Goal: Information Seeking & Learning: Find specific page/section

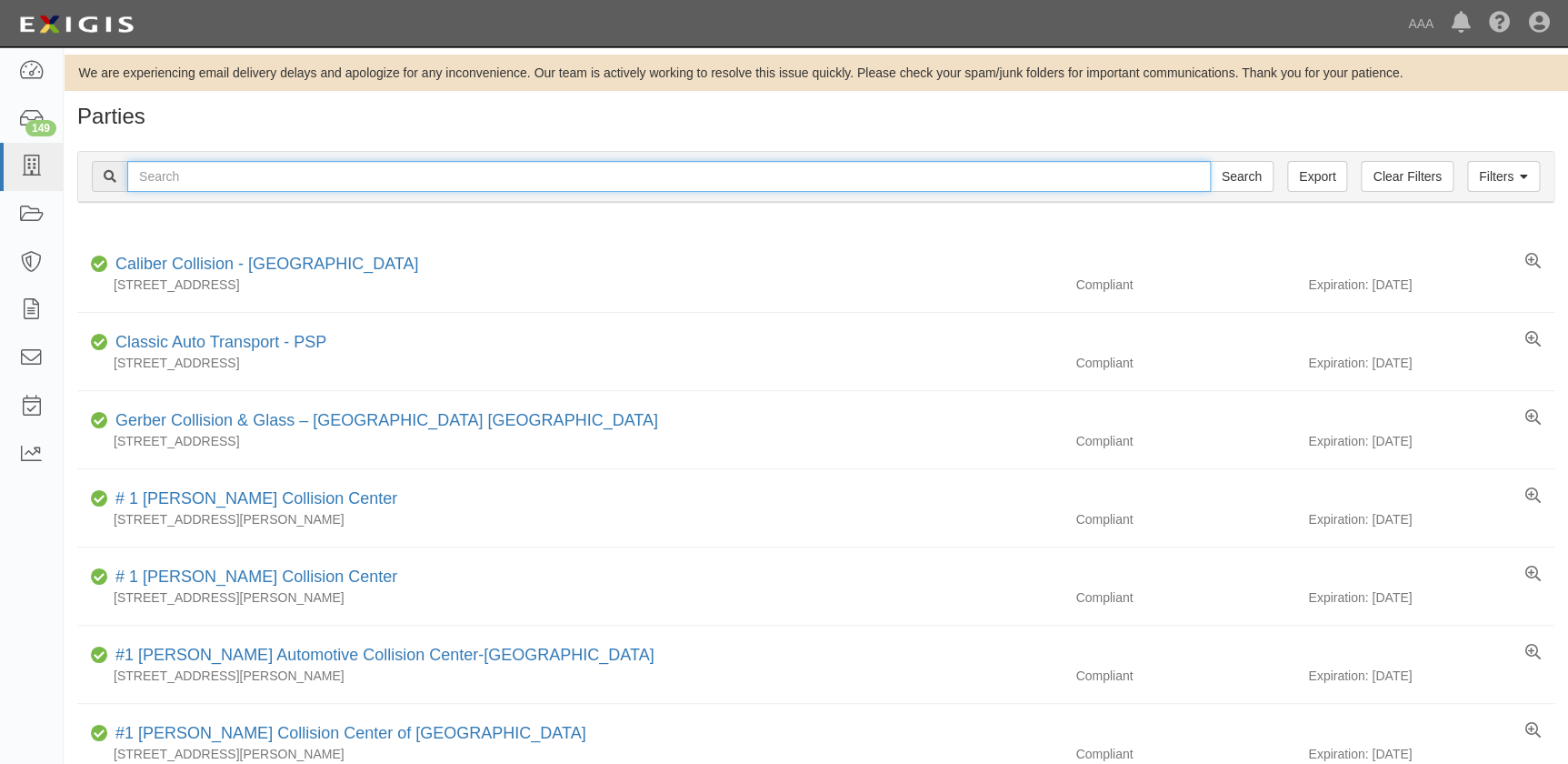
click at [340, 175] on input "text" at bounding box center [668, 177] width 1084 height 31
type input "gerber"
click at [1210, 161] on input "Search" at bounding box center [1241, 177] width 64 height 31
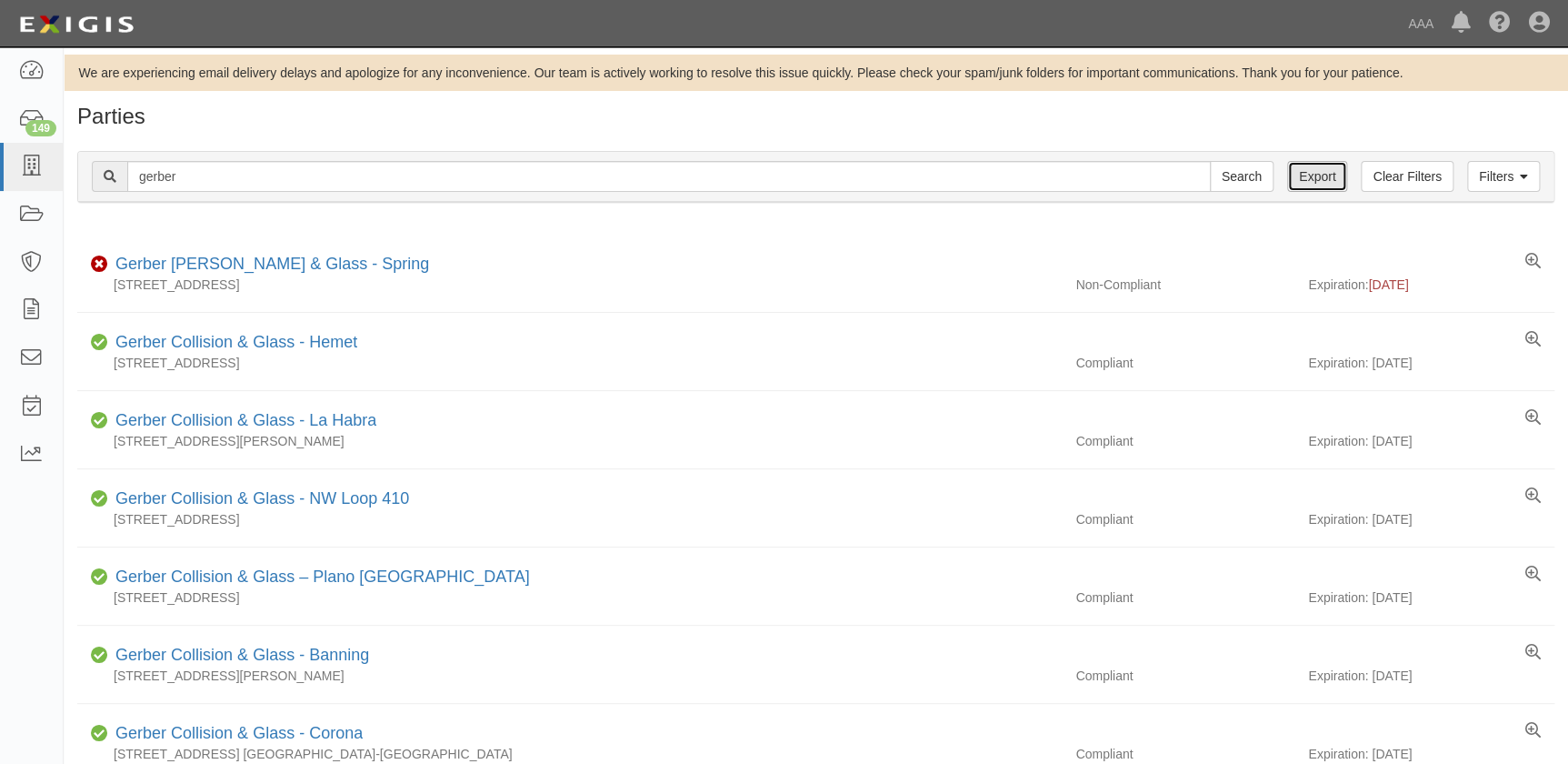
click at [1317, 173] on link "Export" at bounding box center [1317, 177] width 60 height 31
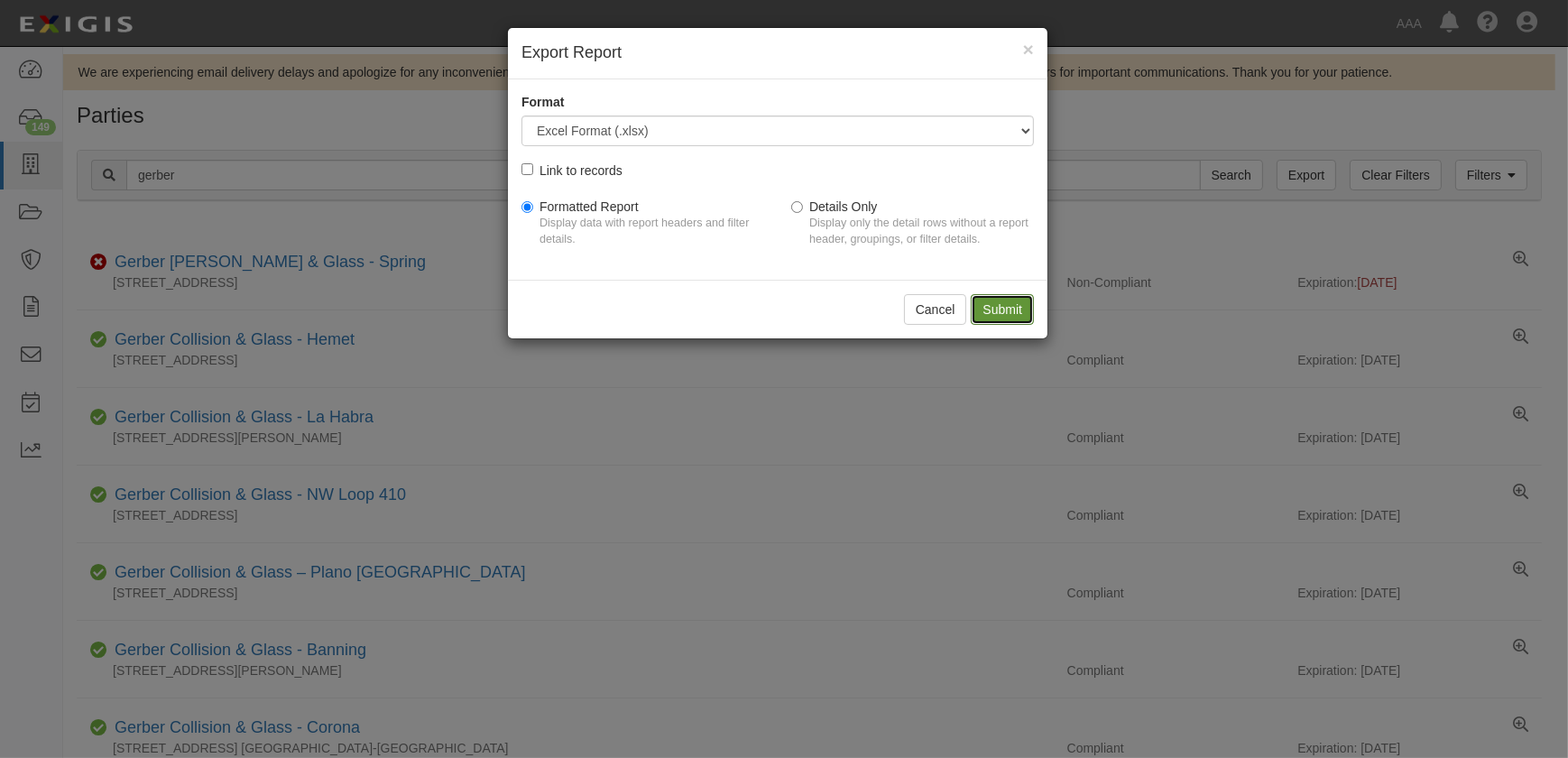
click at [1014, 307] on input "Submit" at bounding box center [1001, 309] width 63 height 30
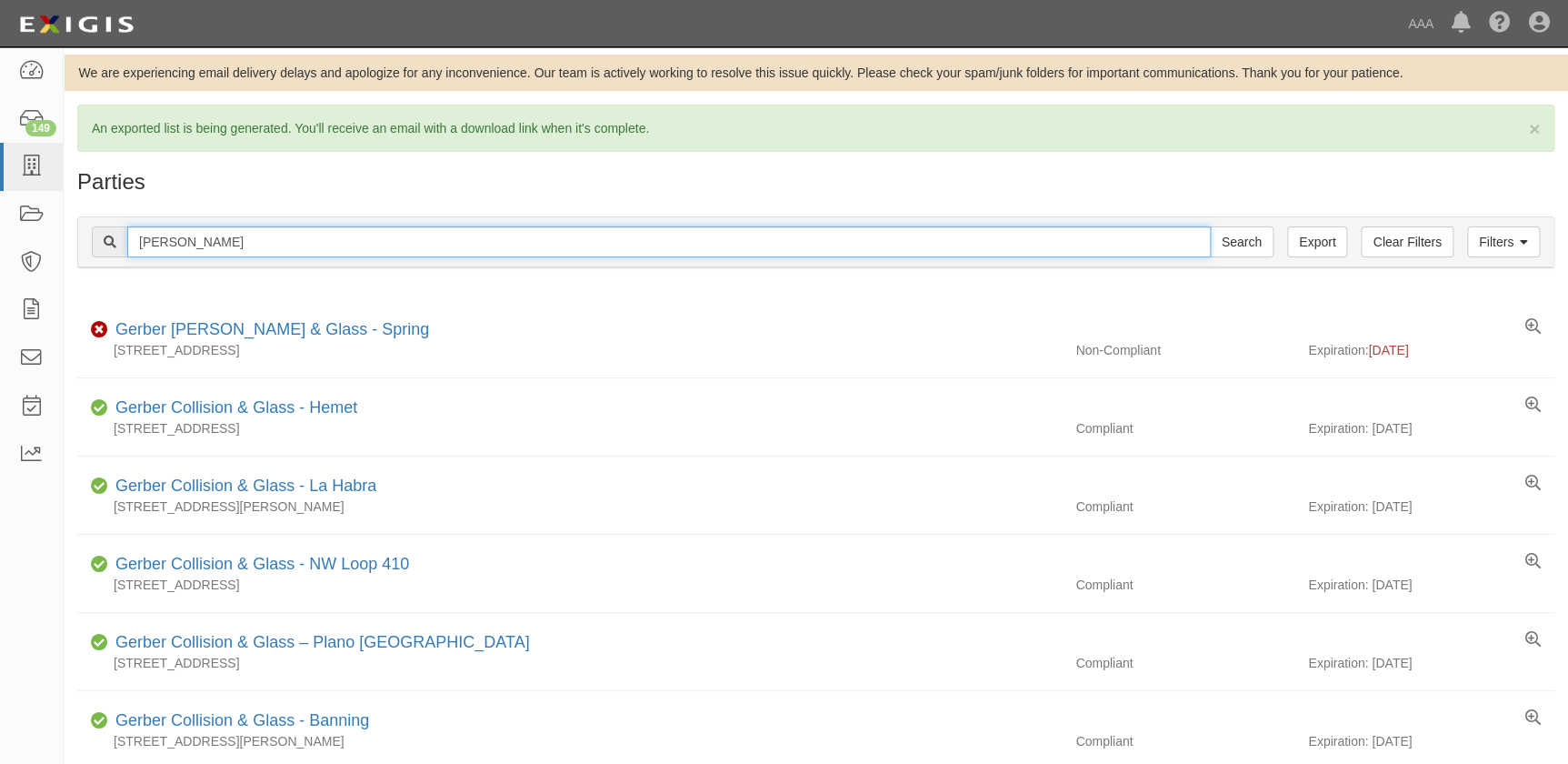
type input "gerber Kaneohe"
click at [1210, 226] on input "Search" at bounding box center [1241, 242] width 64 height 31
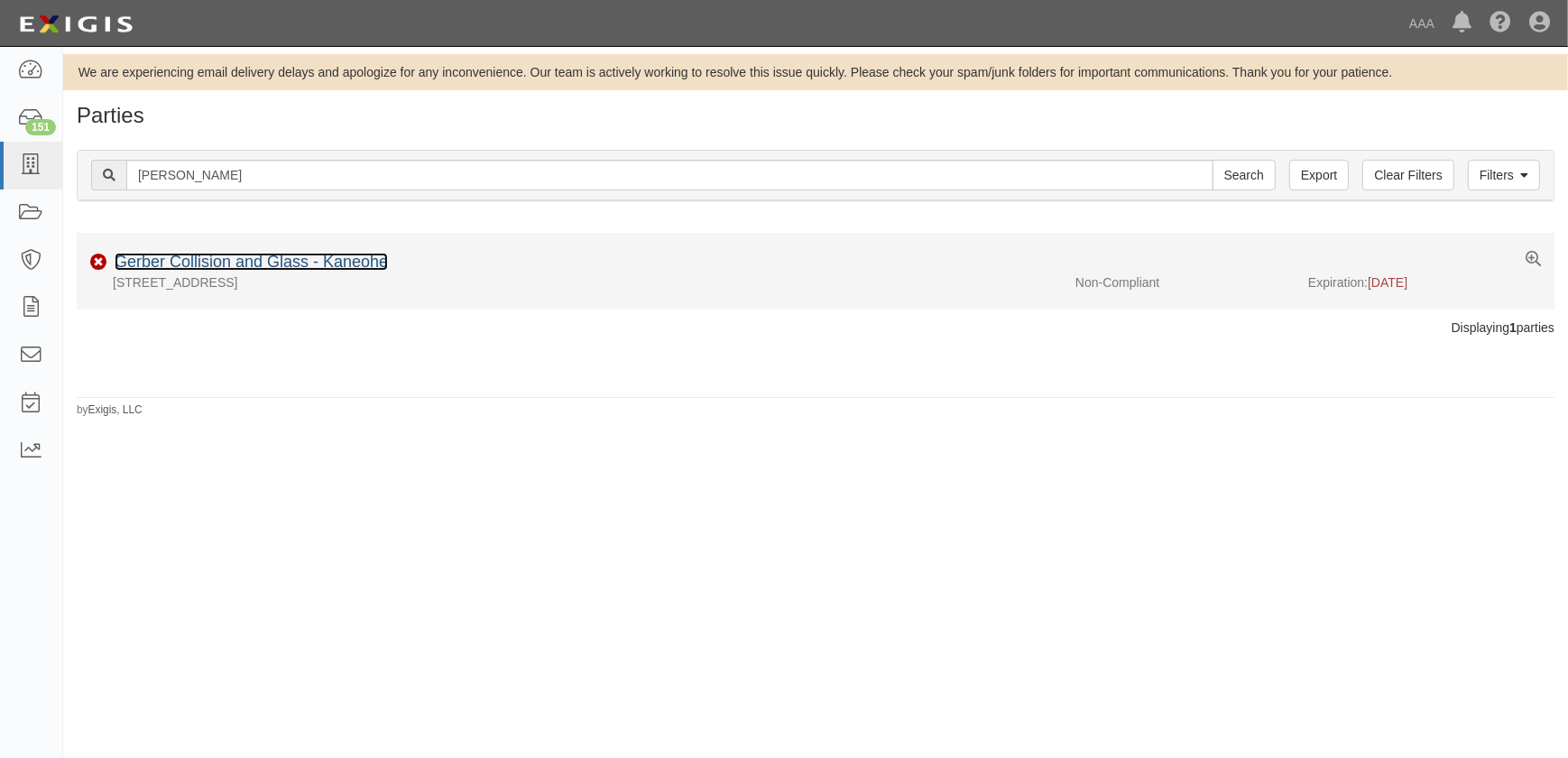
drag, startPoint x: 0, startPoint y: 0, endPoint x: 269, endPoint y: 268, distance: 379.7
click at [269, 268] on link "Gerber Collision and Glass - Kaneohe" at bounding box center [251, 262] width 273 height 18
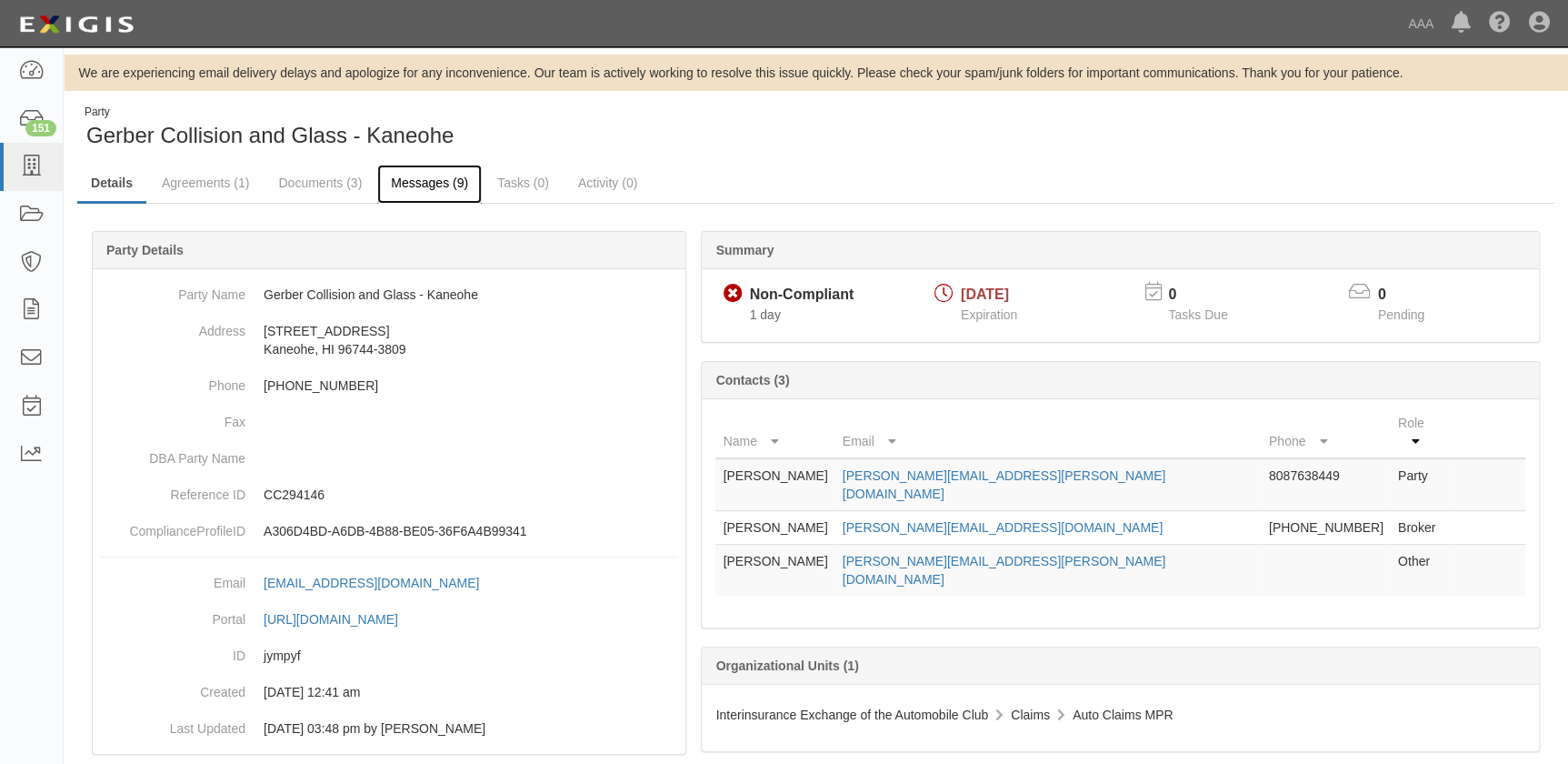
click at [417, 178] on link "Messages (9)" at bounding box center [429, 183] width 104 height 39
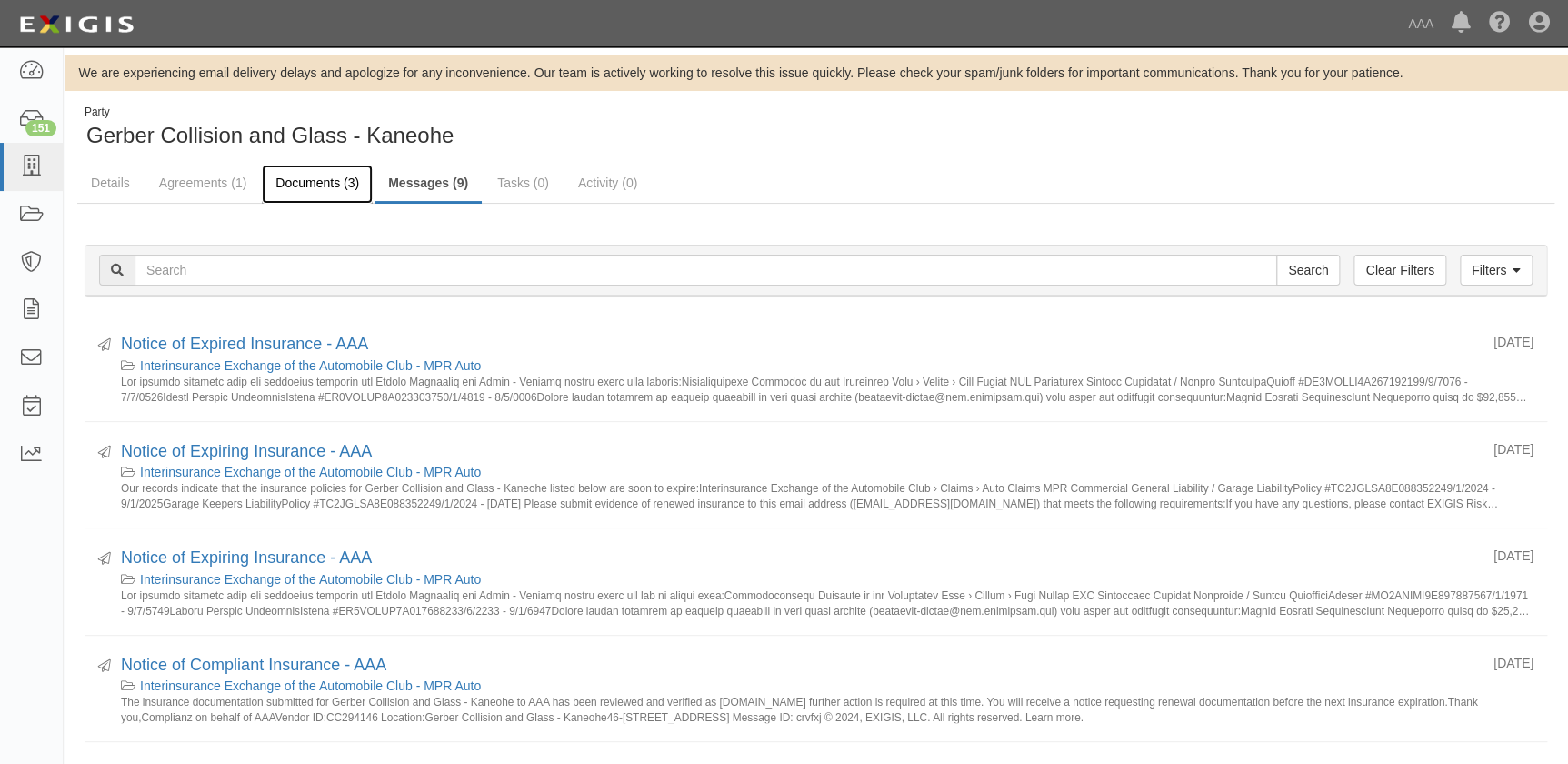
click at [291, 180] on link "Documents (3)" at bounding box center [317, 183] width 111 height 39
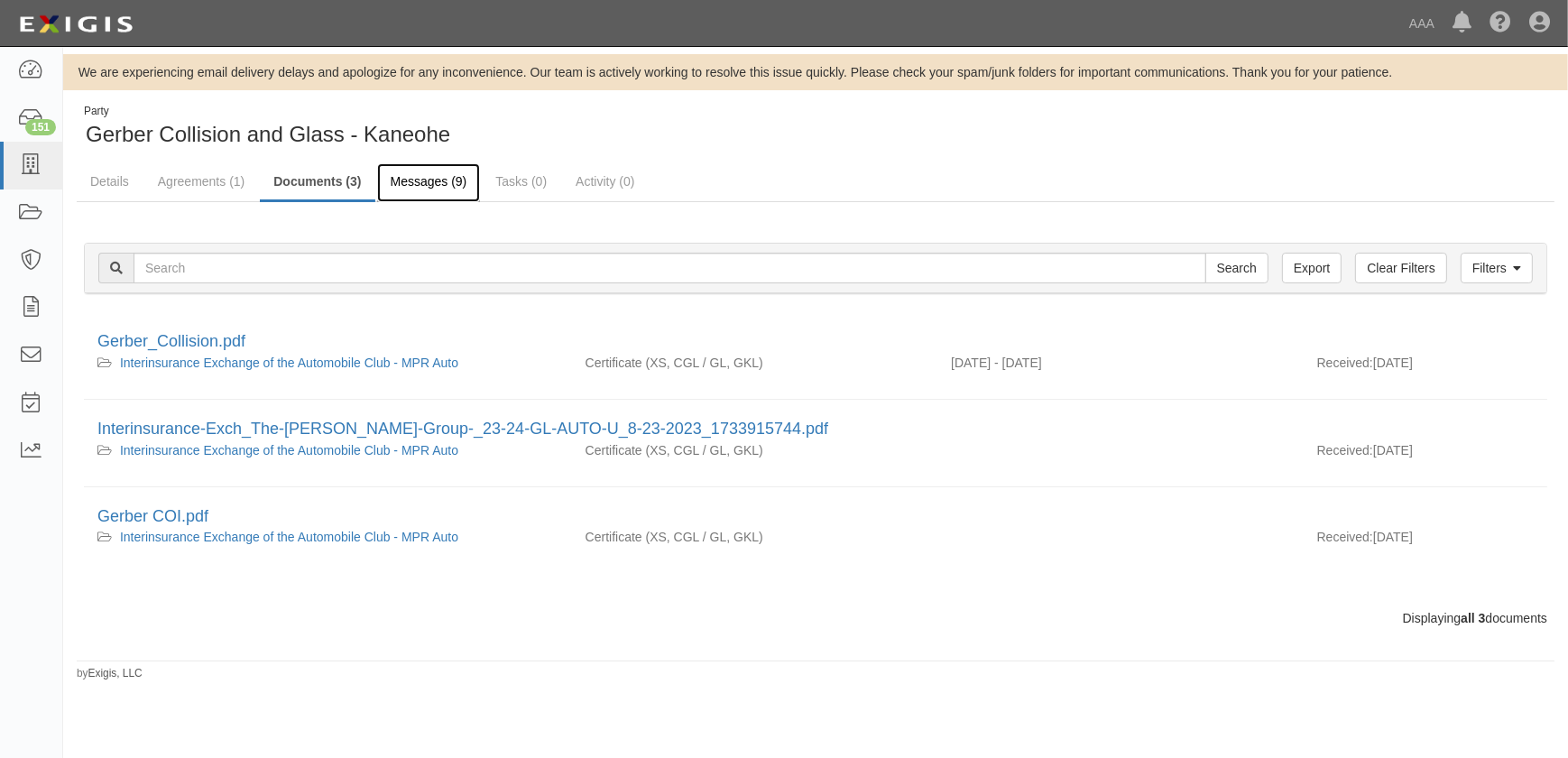
click at [386, 182] on link "Messages (9)" at bounding box center [428, 182] width 103 height 39
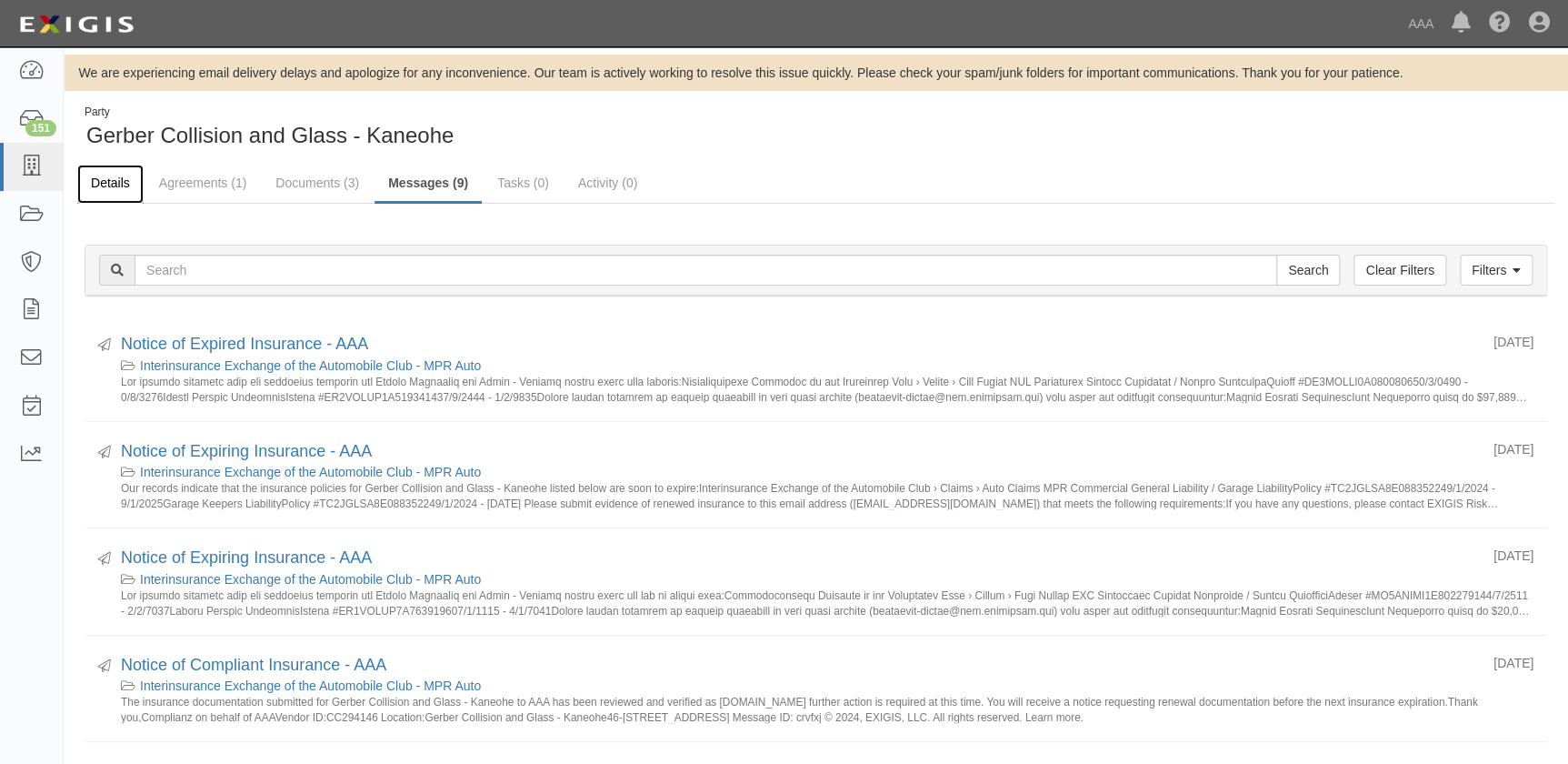
click at [96, 185] on link "Details" at bounding box center [111, 183] width 67 height 39
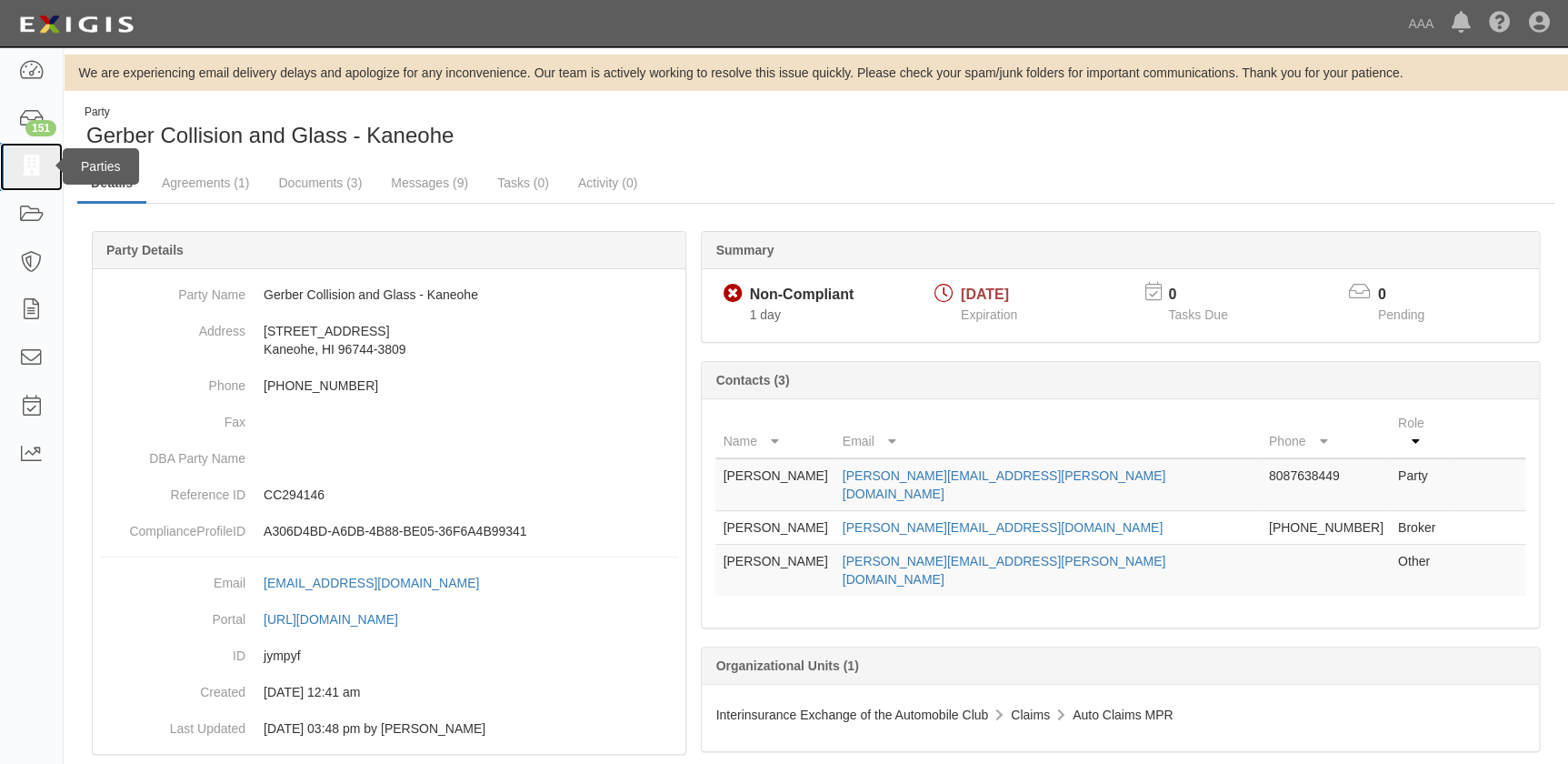
click at [19, 161] on icon at bounding box center [31, 167] width 26 height 21
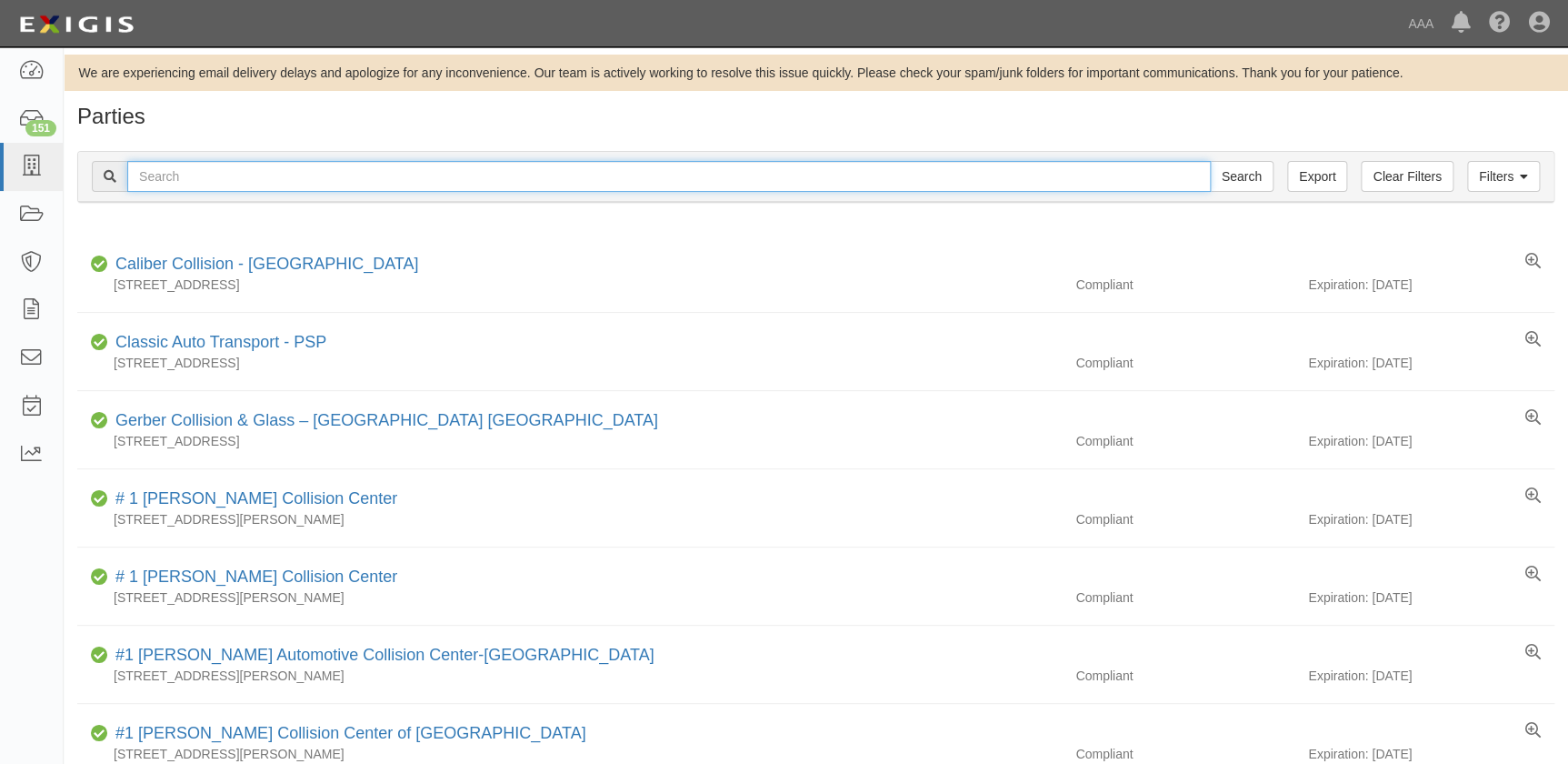
click at [159, 167] on input "text" at bounding box center [668, 177] width 1084 height 31
type input "gerber"
click at [1210, 161] on input "Search" at bounding box center [1241, 177] width 64 height 31
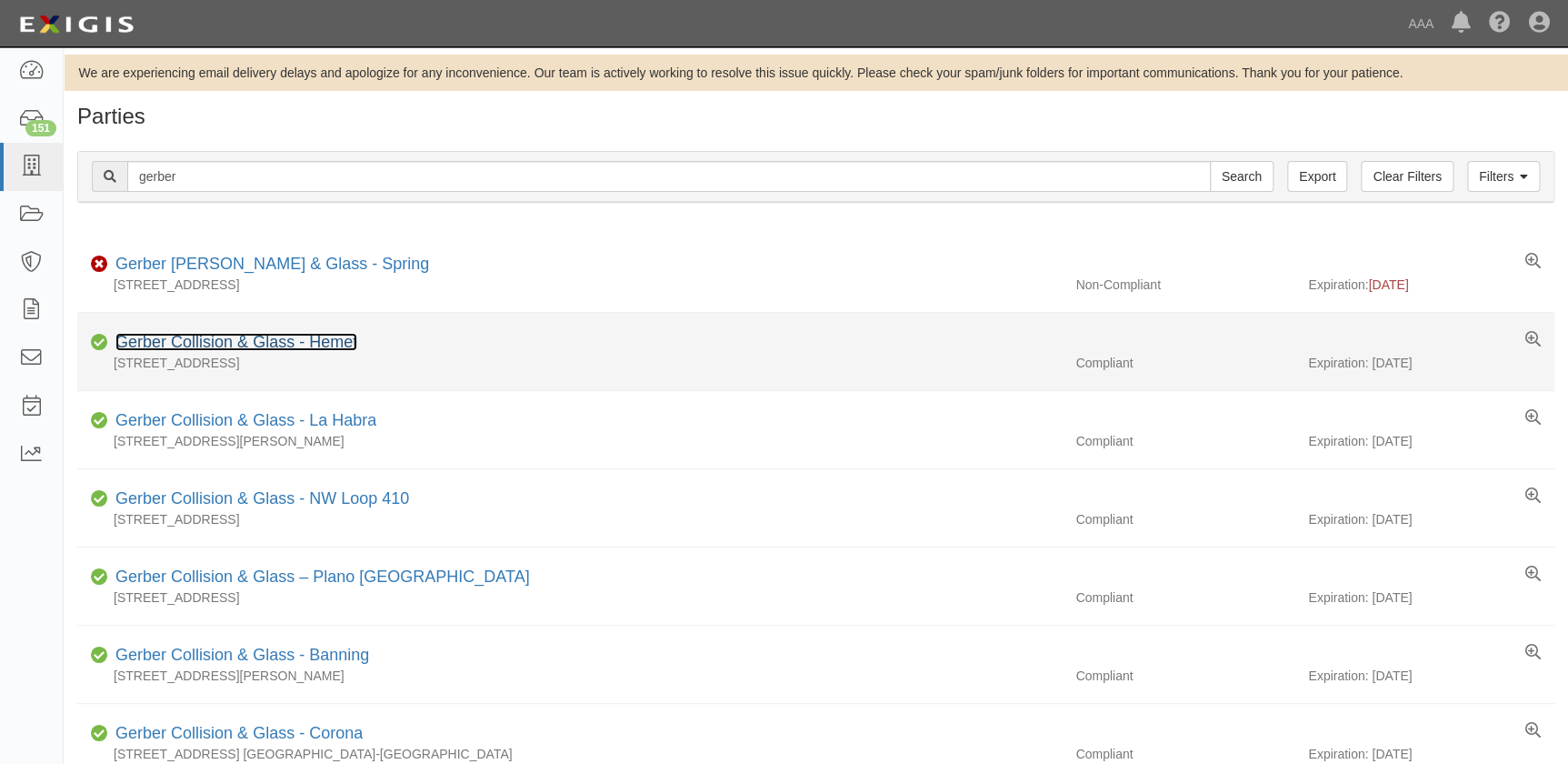
click at [314, 336] on link "Gerber Collision & Glass - Hemet" at bounding box center [236, 341] width 242 height 18
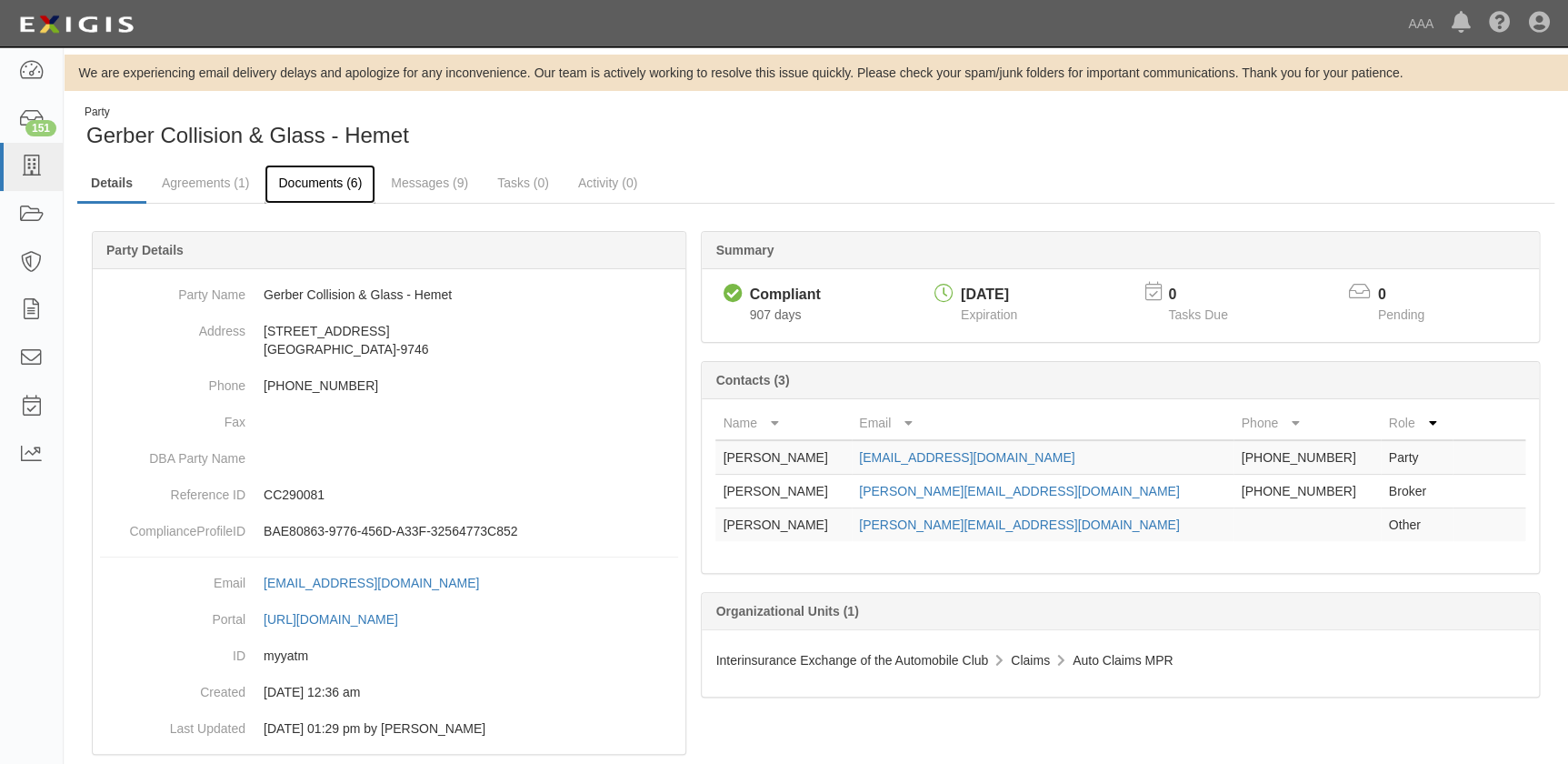
click at [321, 189] on link "Documents (6)" at bounding box center [320, 183] width 111 height 39
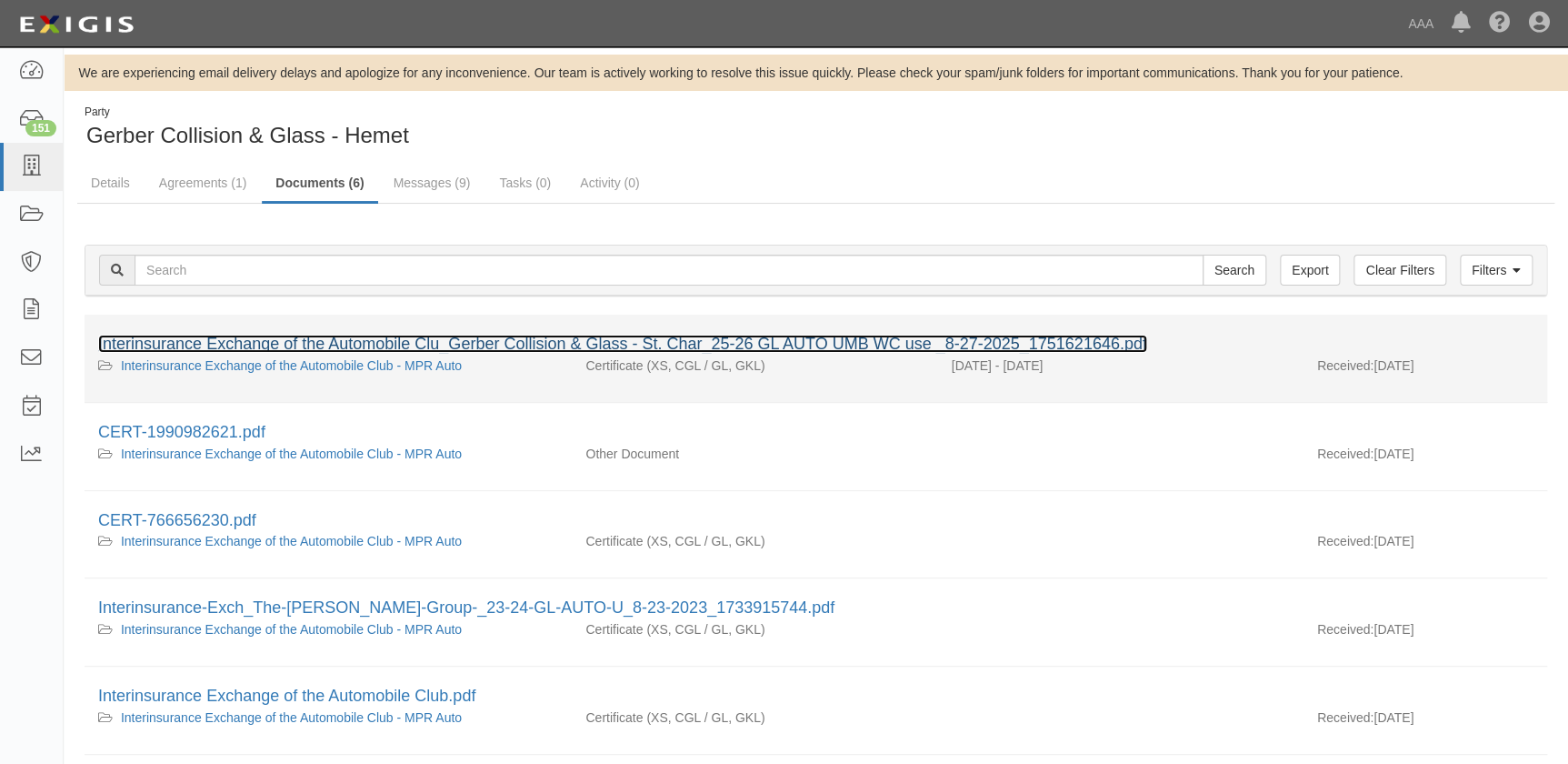
click at [334, 344] on link "Interinsurance Exchange of the Automobile Clu_Gerber Collision & Glass - St. Ch…" at bounding box center [623, 343] width 1049 height 18
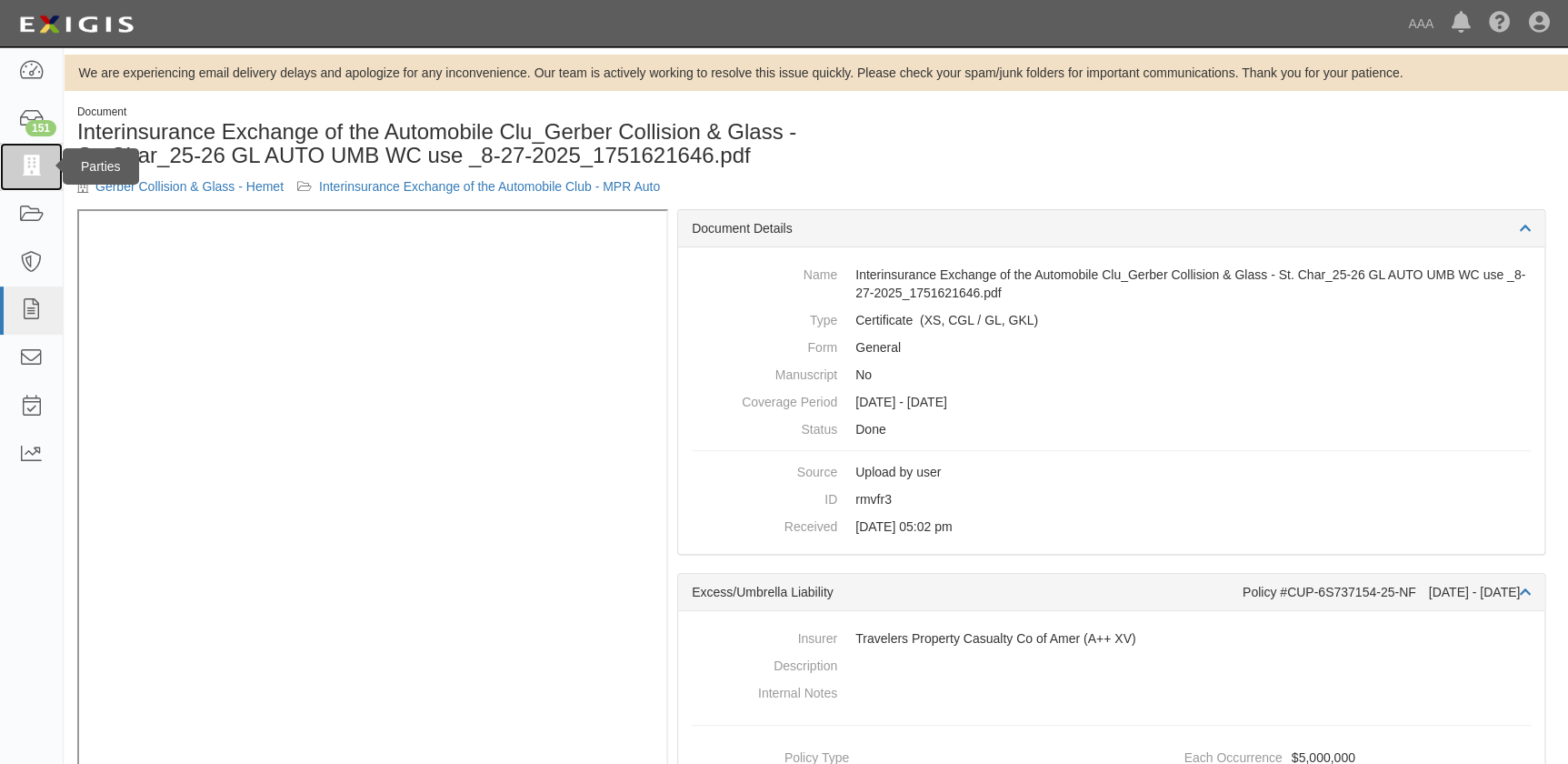
click at [32, 163] on icon at bounding box center [31, 167] width 26 height 21
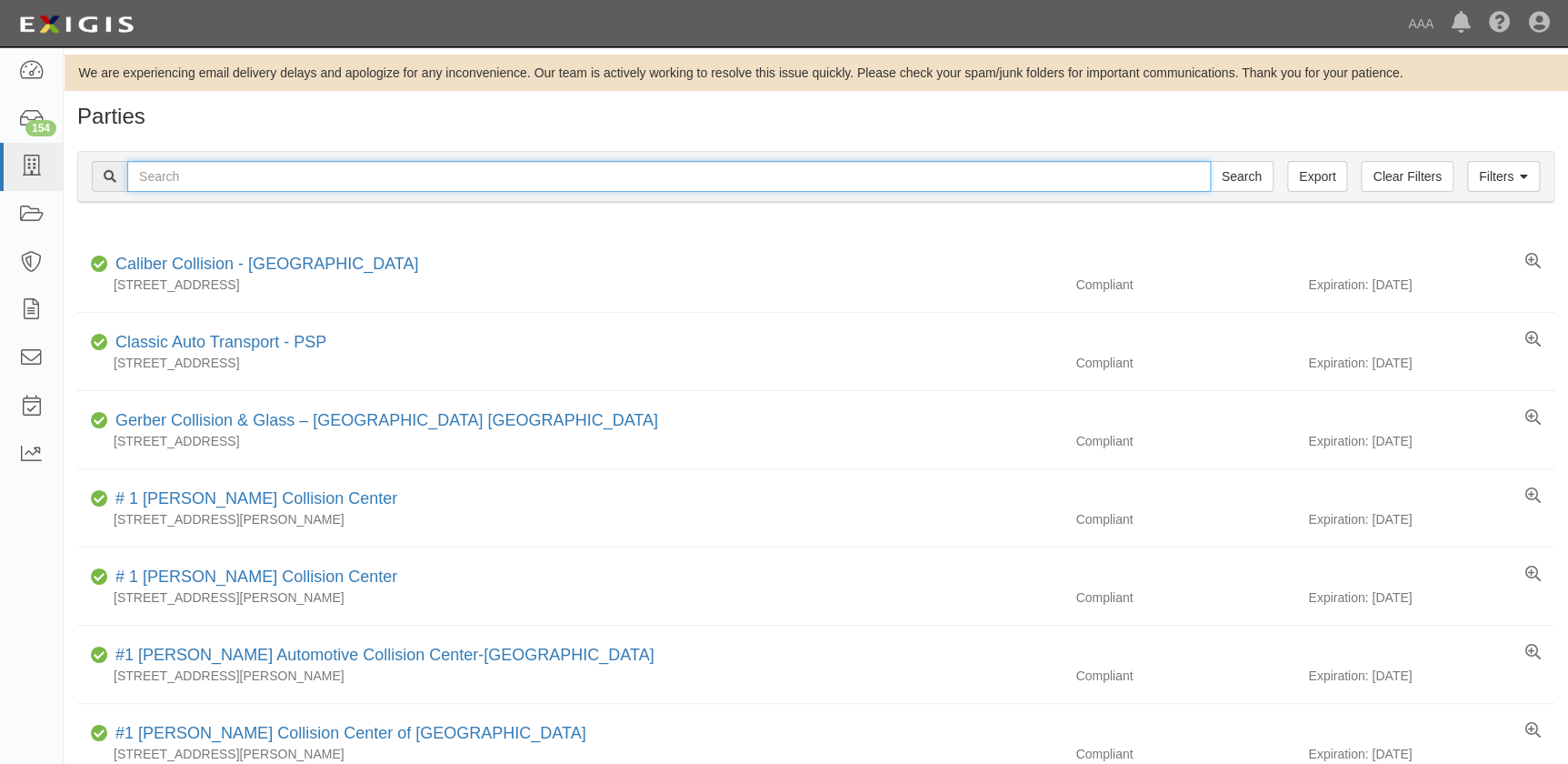
click at [195, 182] on input "text" at bounding box center [668, 177] width 1084 height 31
type input "crash champions tustin"
click at [1210, 161] on input "Search" at bounding box center [1241, 177] width 64 height 31
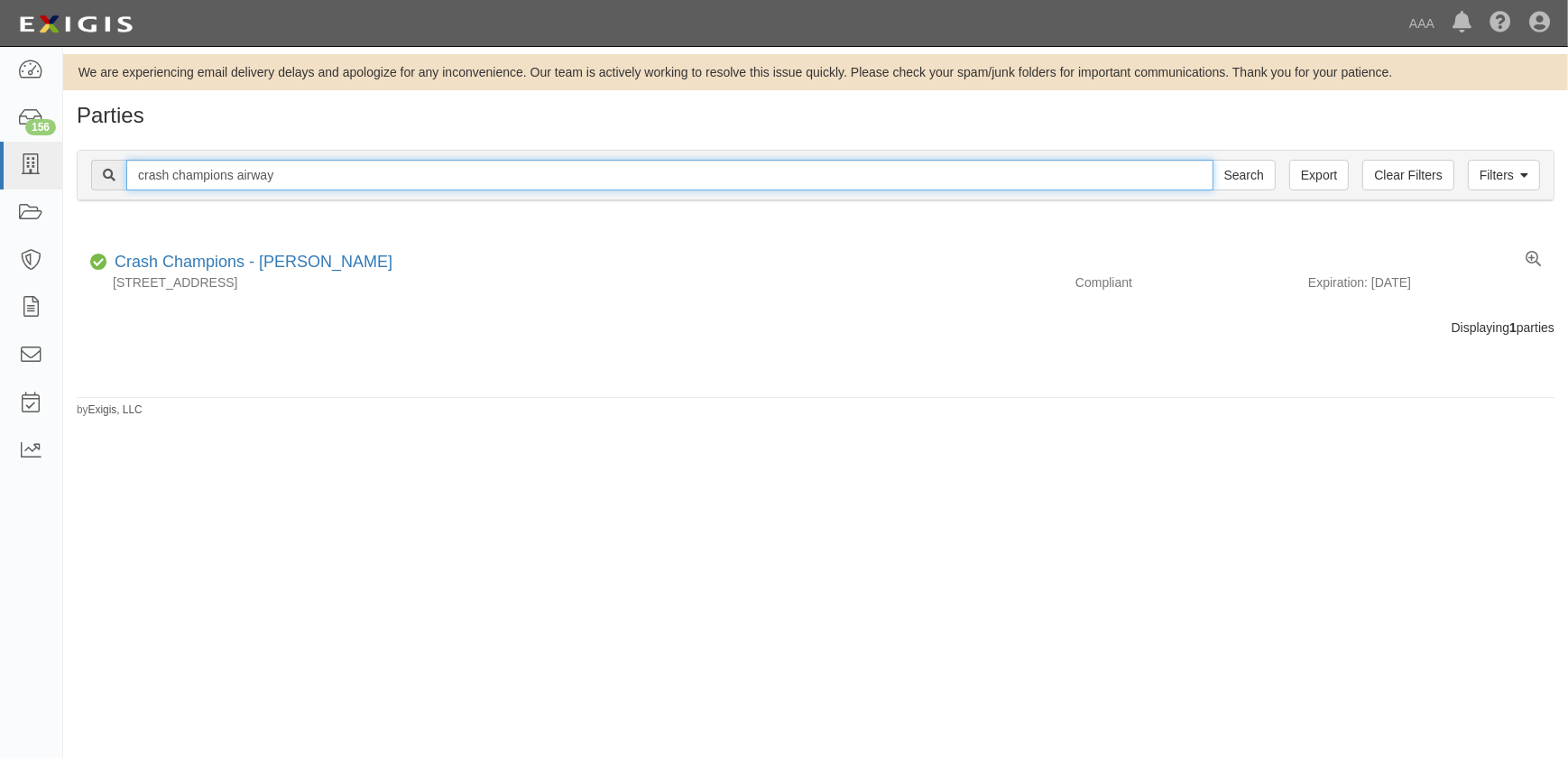
type input "crash champions airway"
click at [1213, 160] on input "Search" at bounding box center [1244, 175] width 63 height 30
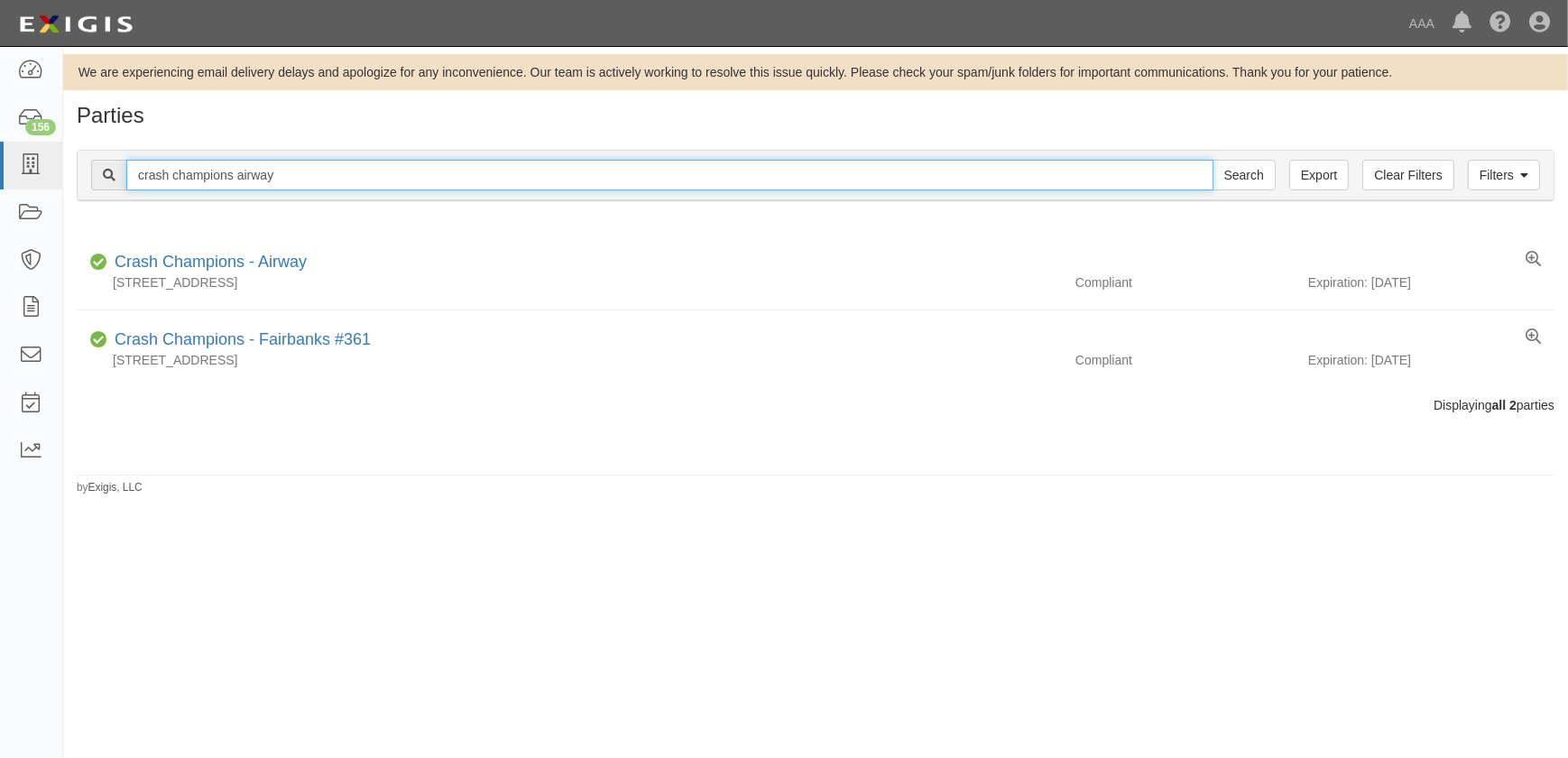
click at [293, 174] on input "crash champions airway" at bounding box center [669, 175] width 1087 height 30
click at [251, 170] on input "crash champions" at bounding box center [669, 175] width 1087 height 30
type input "crash champions newport"
click at [1213, 160] on input "Search" at bounding box center [1244, 175] width 63 height 30
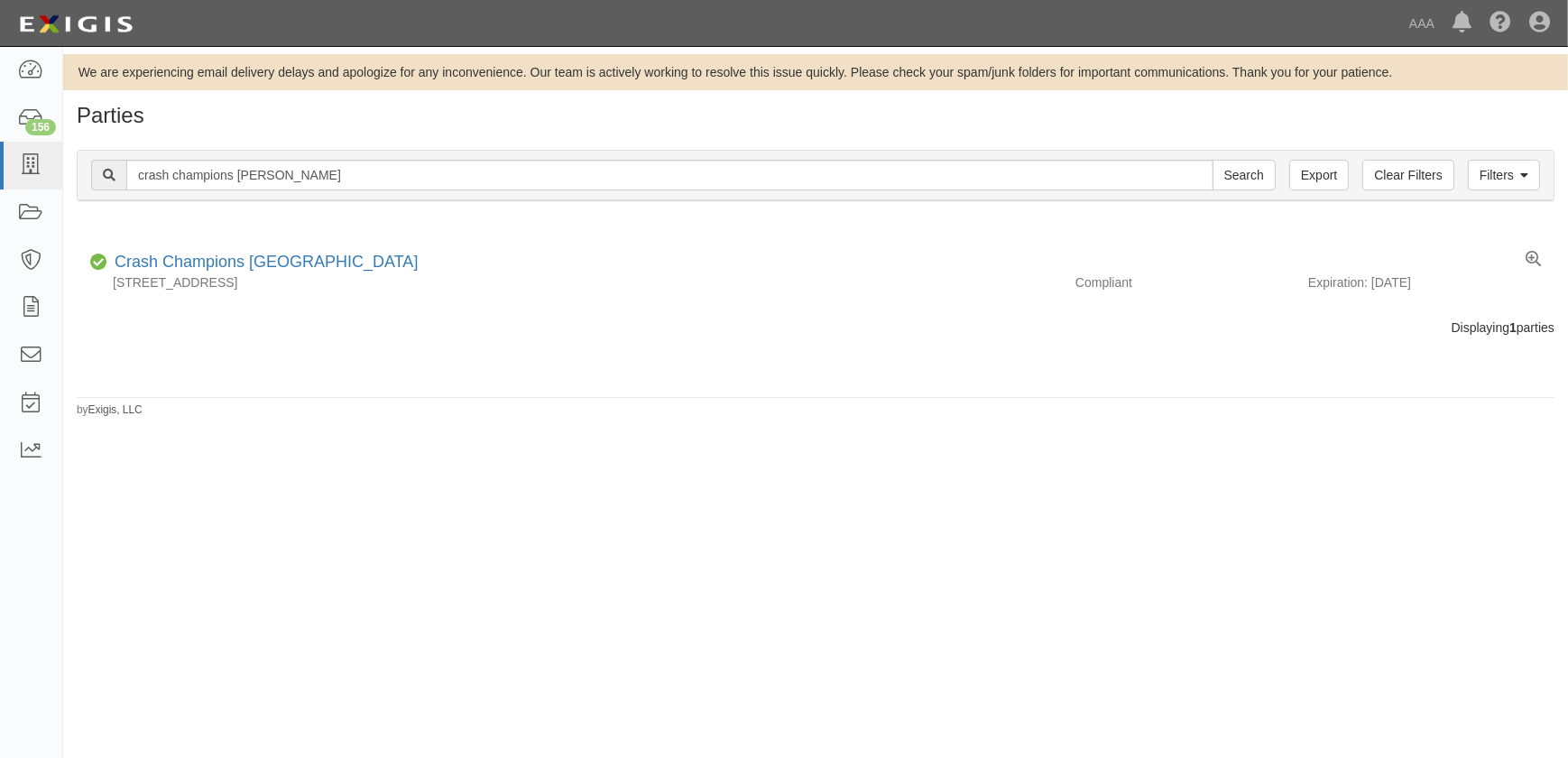
click at [1037, 564] on div "We are experiencing email delivery delays and apologize for any inconvenience. …" at bounding box center [784, 395] width 1568 height 682
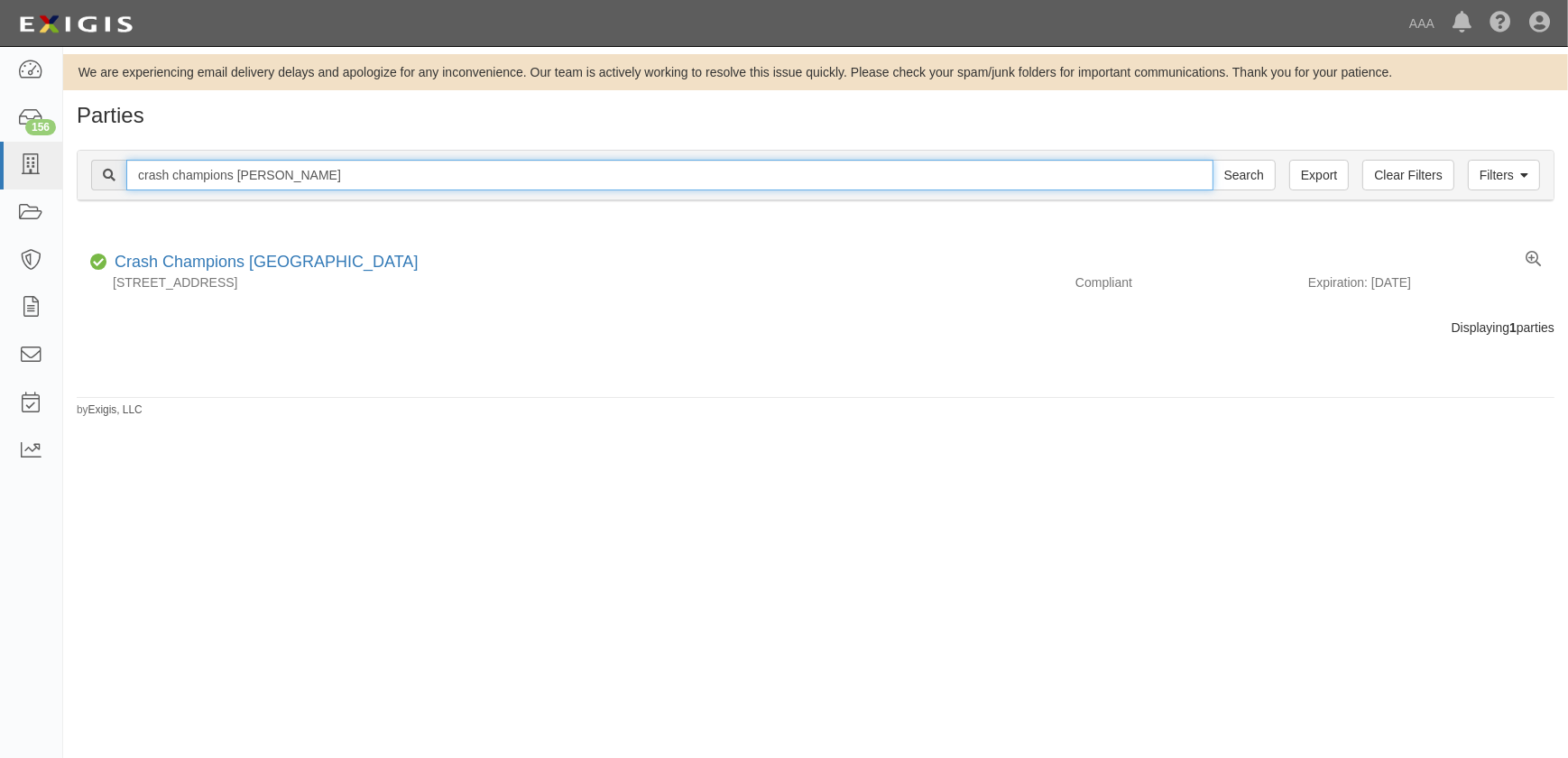
click at [304, 179] on input "crash champions newport" at bounding box center [669, 175] width 1087 height 30
type input "crash champions airway"
click at [1213, 160] on input "Search" at bounding box center [1244, 175] width 63 height 30
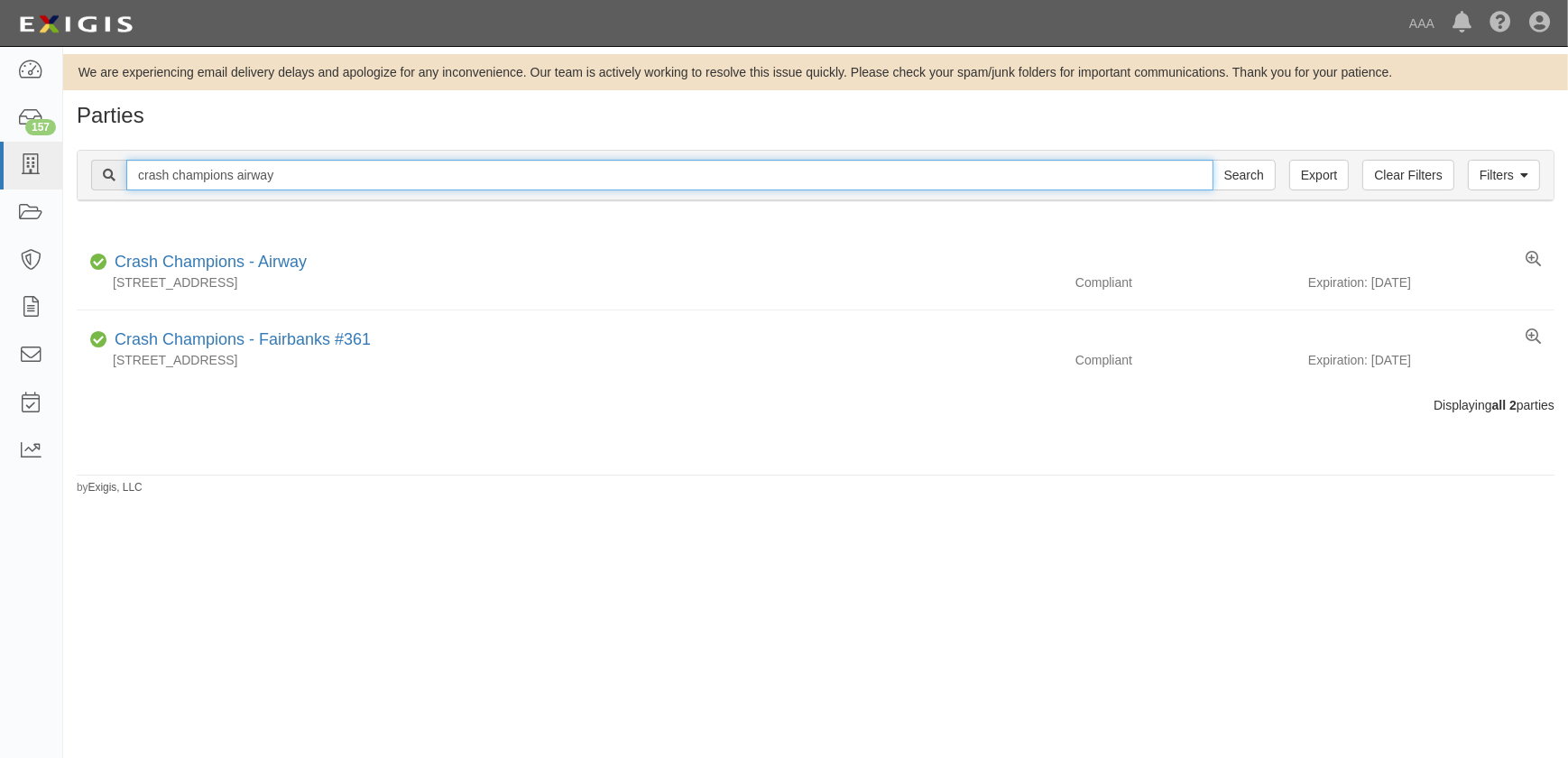
click at [297, 179] on input "crash champions airway" at bounding box center [669, 175] width 1087 height 30
type input "crash champions tustin"
click at [1213, 160] on input "Search" at bounding box center [1244, 175] width 63 height 30
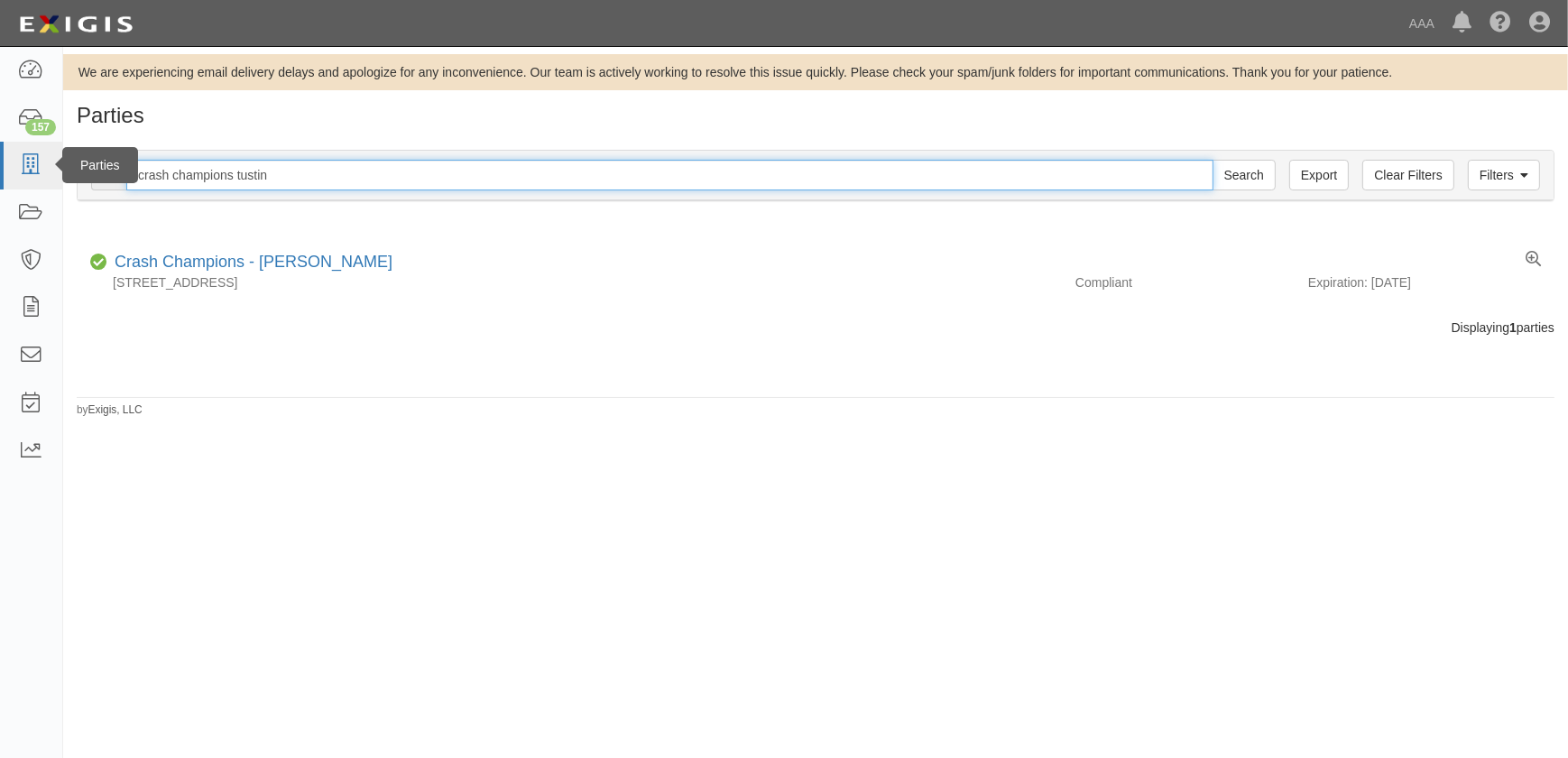
drag, startPoint x: 267, startPoint y: 171, endPoint x: 35, endPoint y: 173, distance: 232.0
click at [40, 174] on body "Toggle navigation Dashboard 157 Inbox Parties Agreements Coverages Documents Me…" at bounding box center [784, 368] width 1568 height 736
type input "caliber santa [PERSON_NAME]"
click at [1213, 160] on input "Search" at bounding box center [1244, 175] width 63 height 30
